Goal: Task Accomplishment & Management: Manage account settings

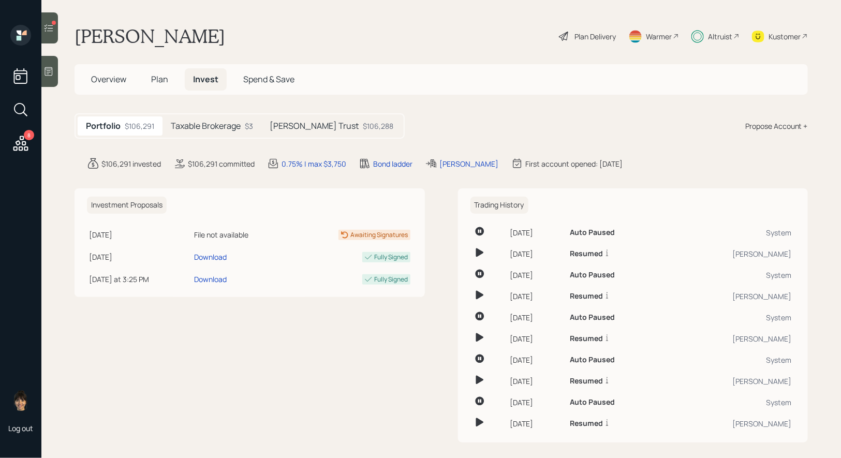
click at [296, 124] on h5 "Darlene Trust" at bounding box center [314, 126] width 89 height 10
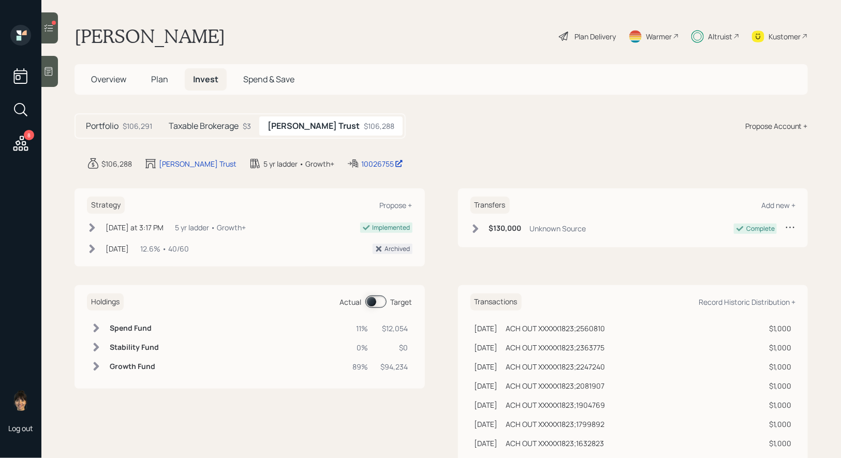
click at [371, 301] on span at bounding box center [375, 301] width 21 height 12
click at [48, 21] on div at bounding box center [49, 27] width 17 height 31
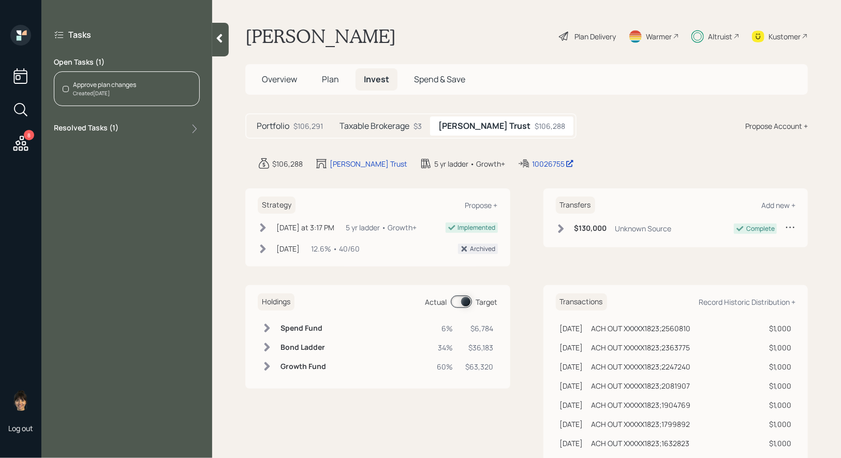
click at [120, 87] on div "Approve plan changes" at bounding box center [104, 84] width 63 height 9
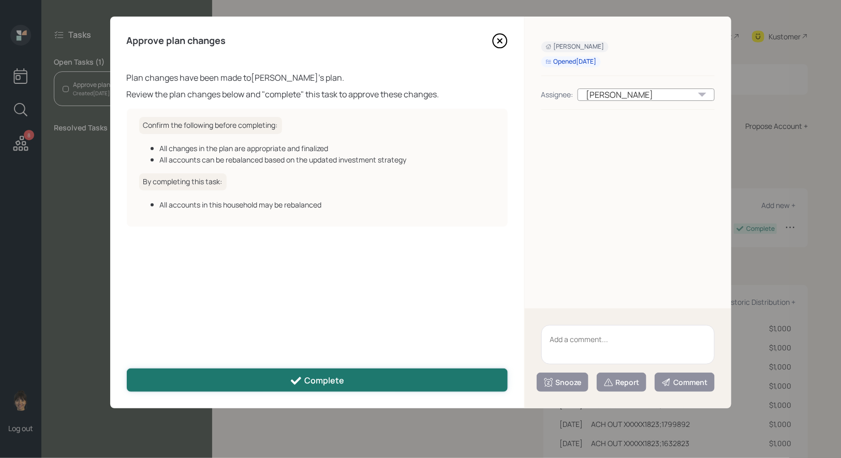
click at [369, 378] on button "Complete" at bounding box center [317, 379] width 381 height 23
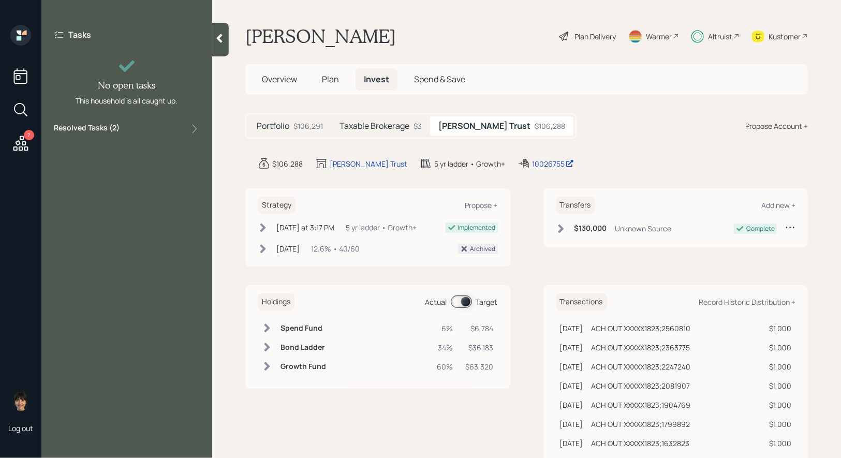
click at [463, 305] on span at bounding box center [461, 301] width 21 height 12
click at [457, 302] on span at bounding box center [461, 301] width 21 height 12
click at [19, 145] on icon at bounding box center [20, 143] width 19 height 19
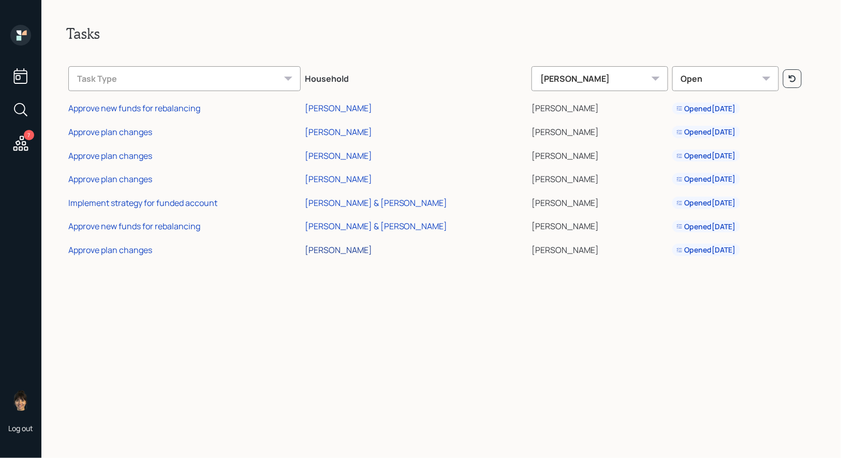
click at [346, 250] on div "[PERSON_NAME]" at bounding box center [338, 249] width 67 height 11
